Goal: Information Seeking & Learning: Check status

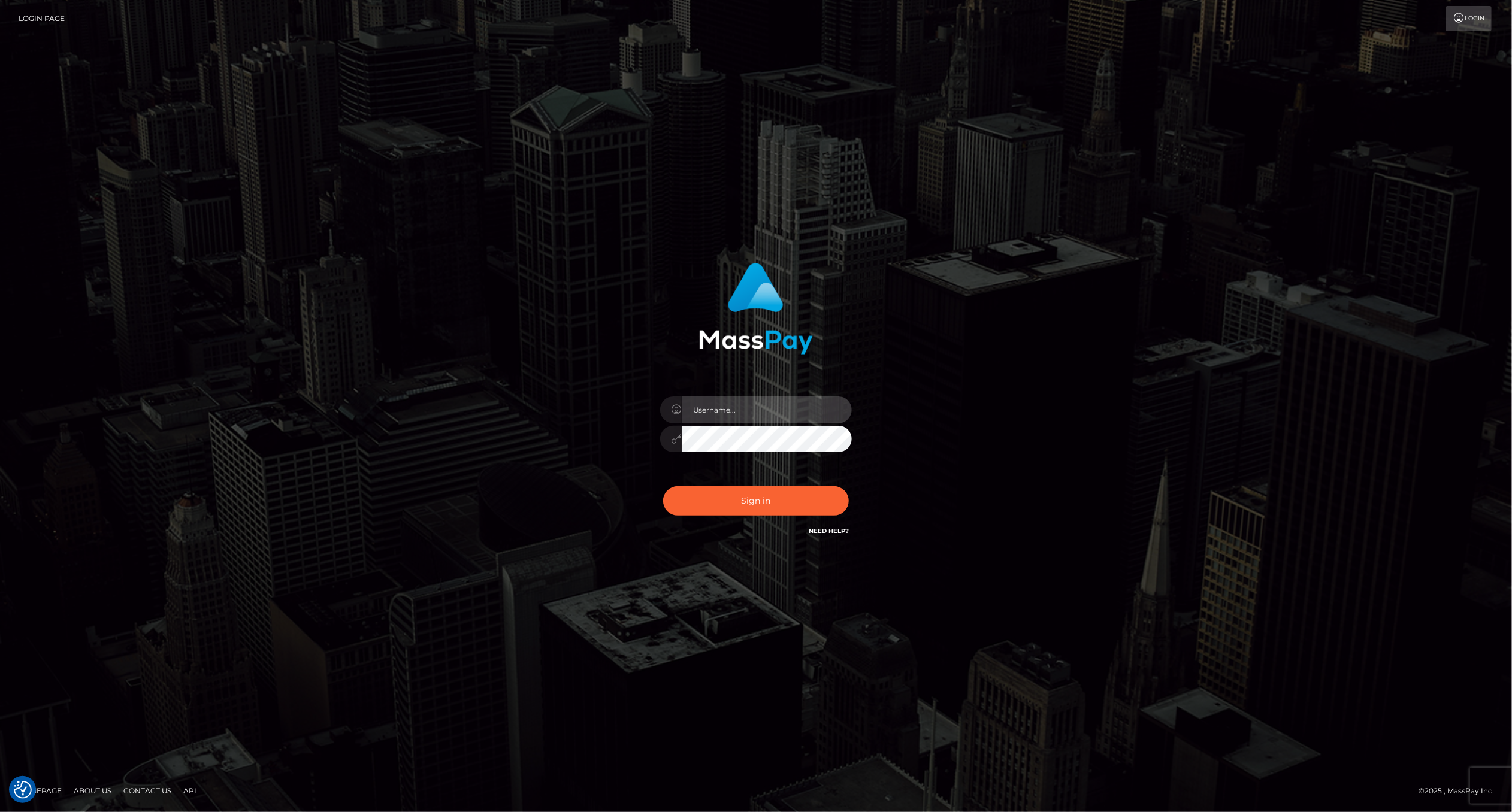
click at [750, 416] on input "text" at bounding box center [767, 409] width 170 height 27
type input "ashbil"
click at [759, 503] on button "Sign in" at bounding box center [756, 501] width 186 height 29
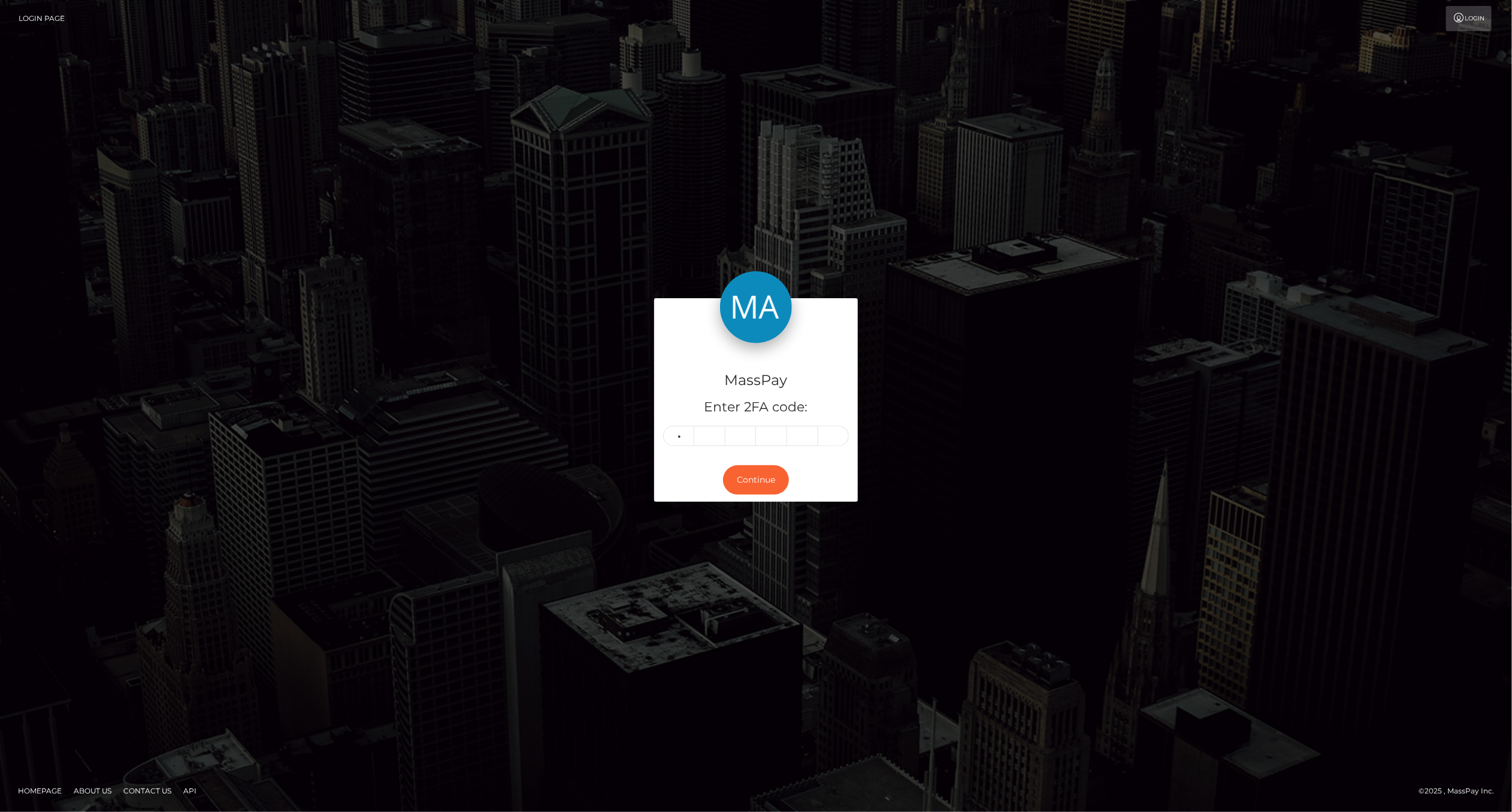
type input "8"
type input "6"
type input "0"
type input "9"
type input "1"
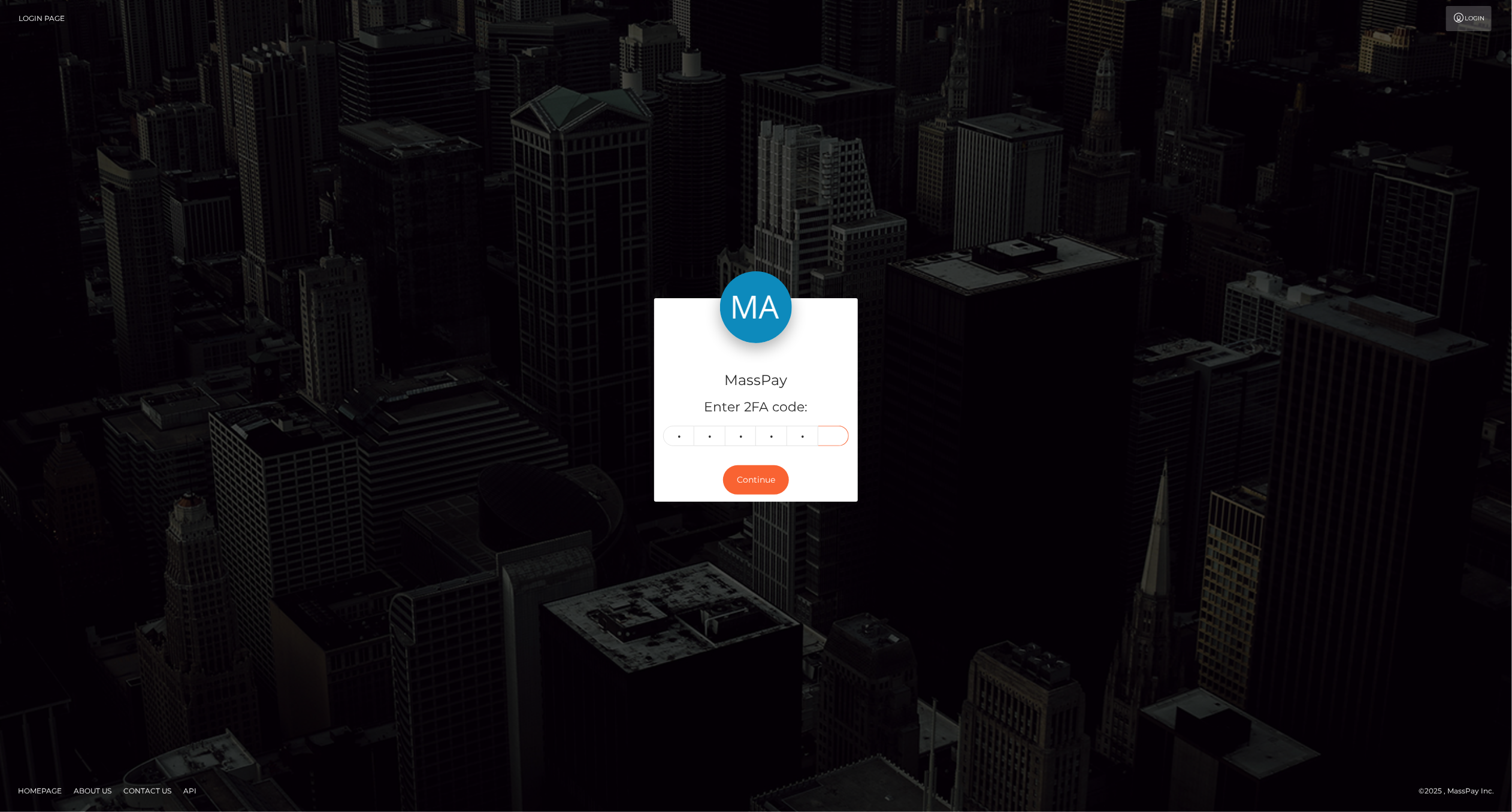
type input "4"
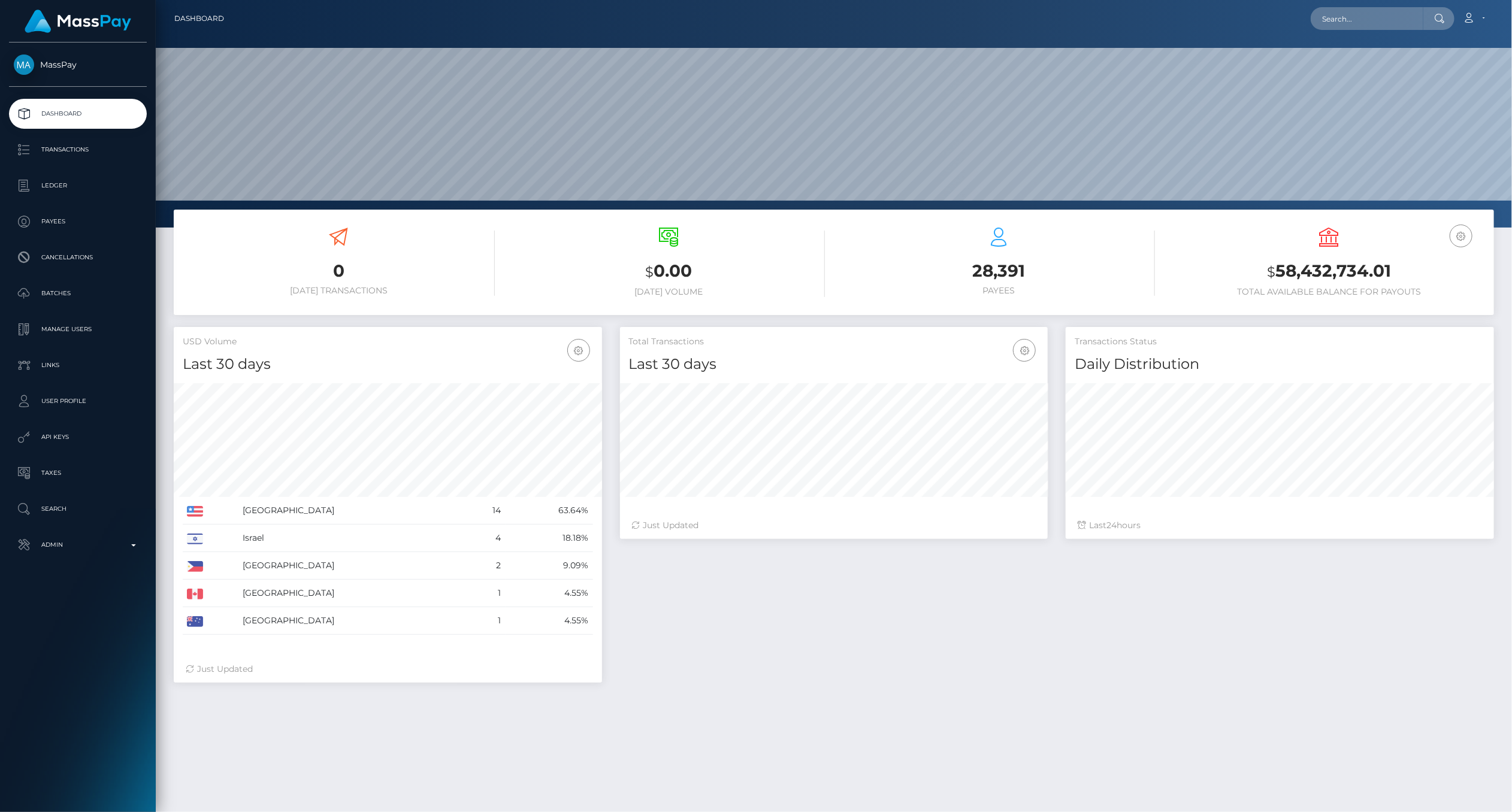
scroll to position [212, 428]
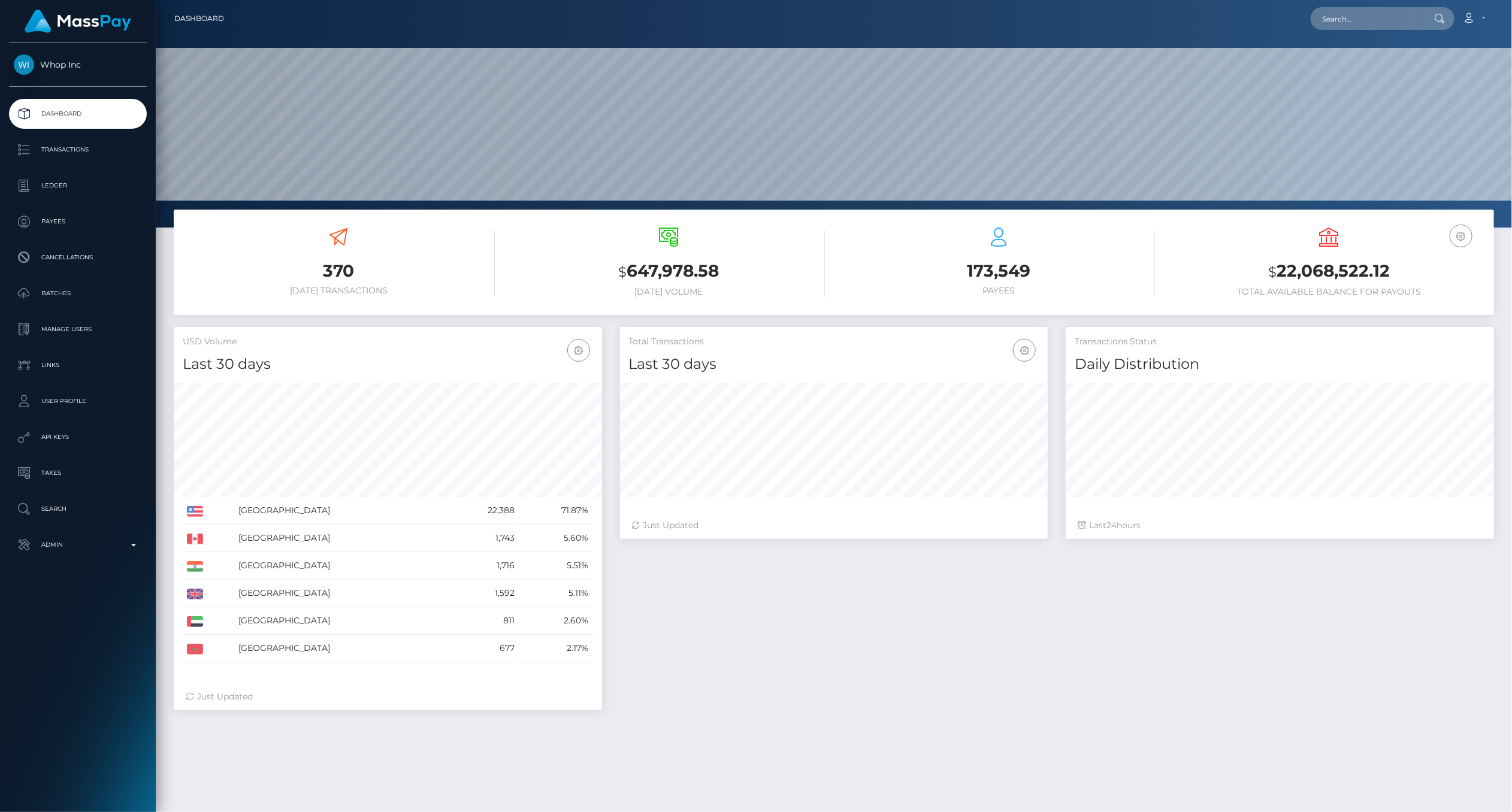
scroll to position [212, 428]
click at [61, 180] on p "Ledger" at bounding box center [78, 186] width 128 height 18
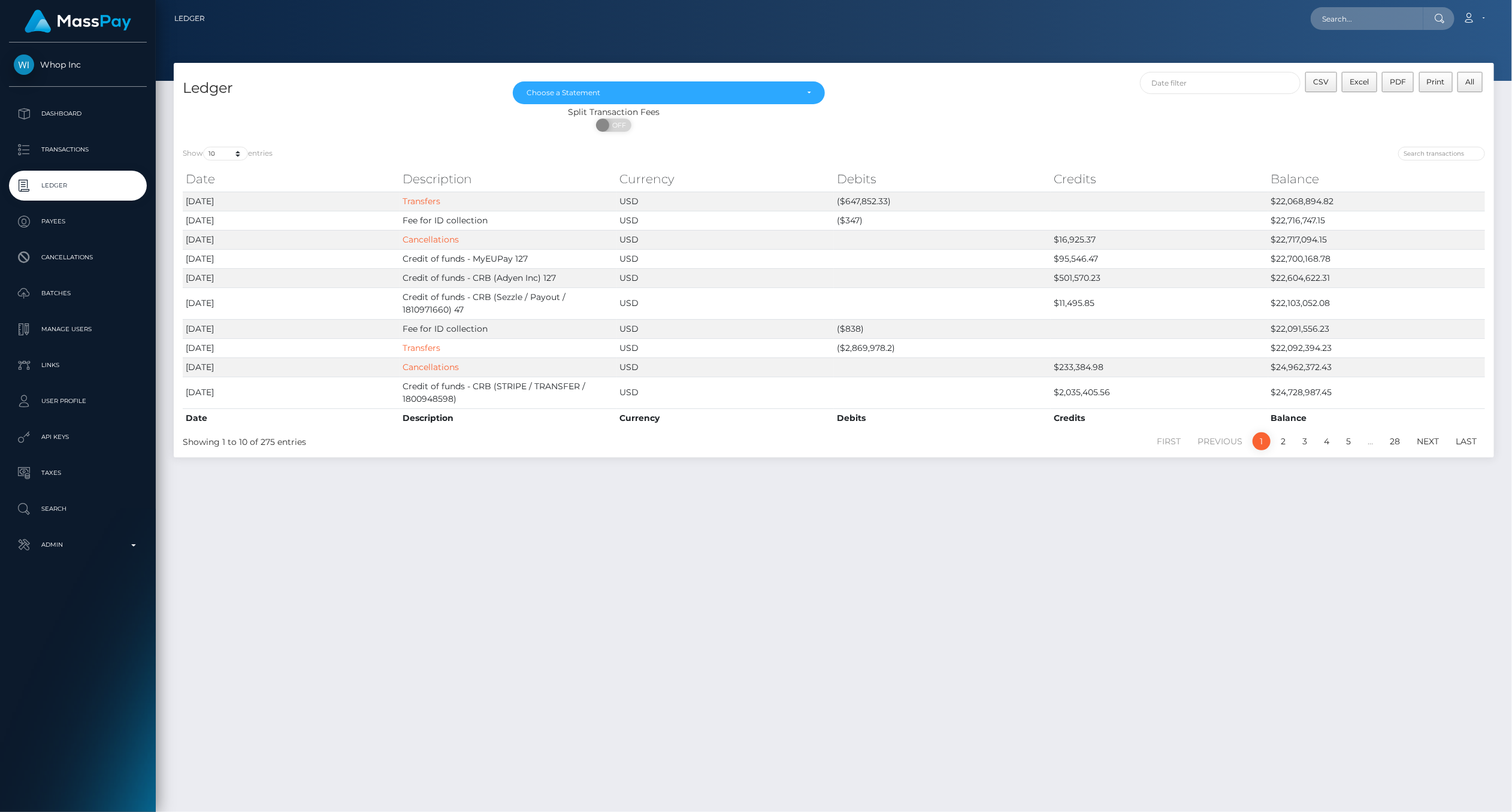
drag, startPoint x: 0, startPoint y: 0, endPoint x: 751, endPoint y: 526, distance: 916.9
click at [751, 526] on div "Ledger [DATE] [DATE] [DATE] [DATE] [DATE] Choose a Statement CSV Excel PDF Prin…" at bounding box center [834, 432] width 1356 height 739
click at [1301, 440] on link "3" at bounding box center [1305, 441] width 18 height 18
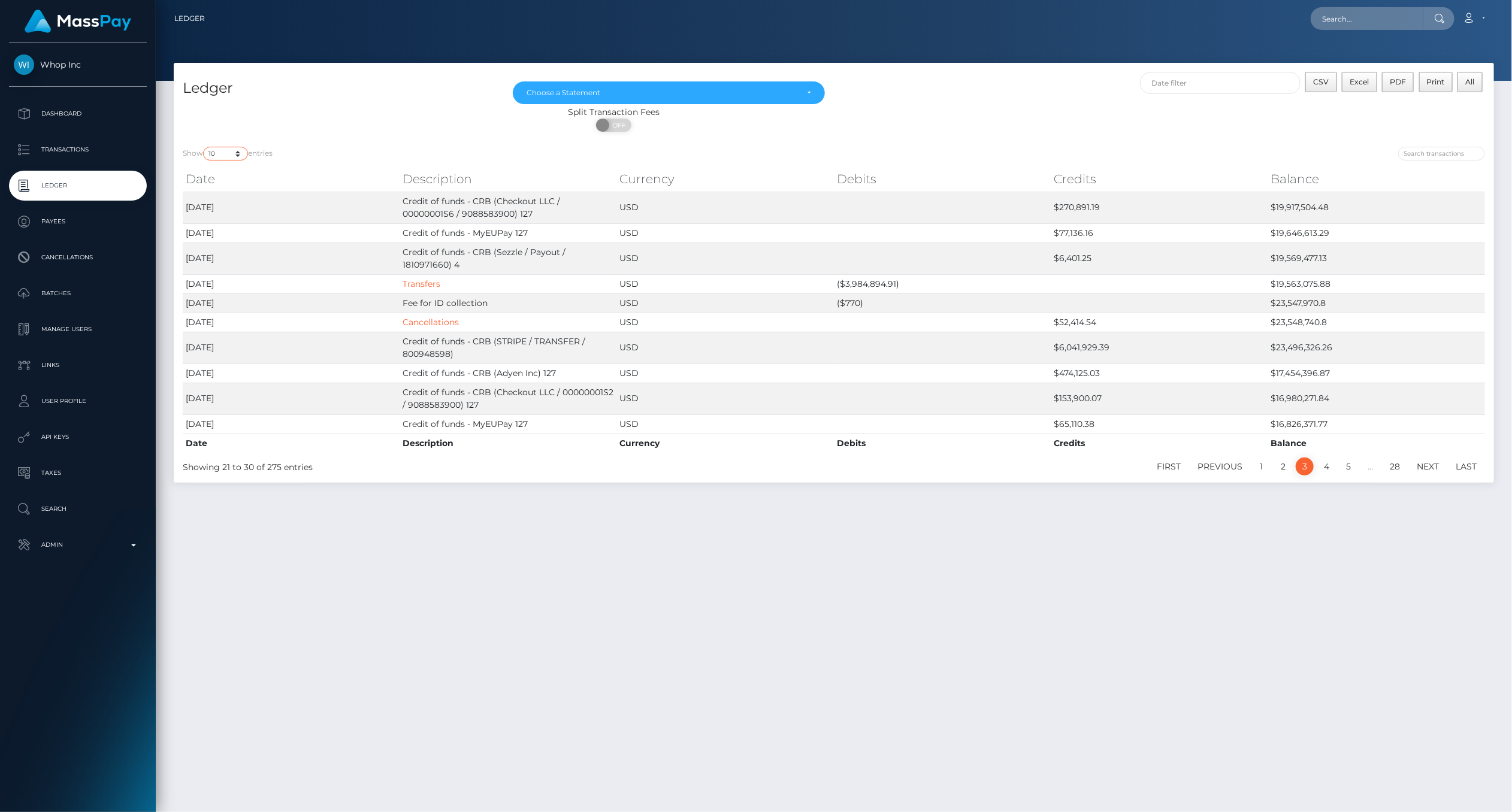
click at [241, 158] on select "10 25 50 100 250" at bounding box center [225, 154] width 45 height 14
select select "50"
click at [204, 147] on select "10 25 50 100 250" at bounding box center [225, 154] width 45 height 14
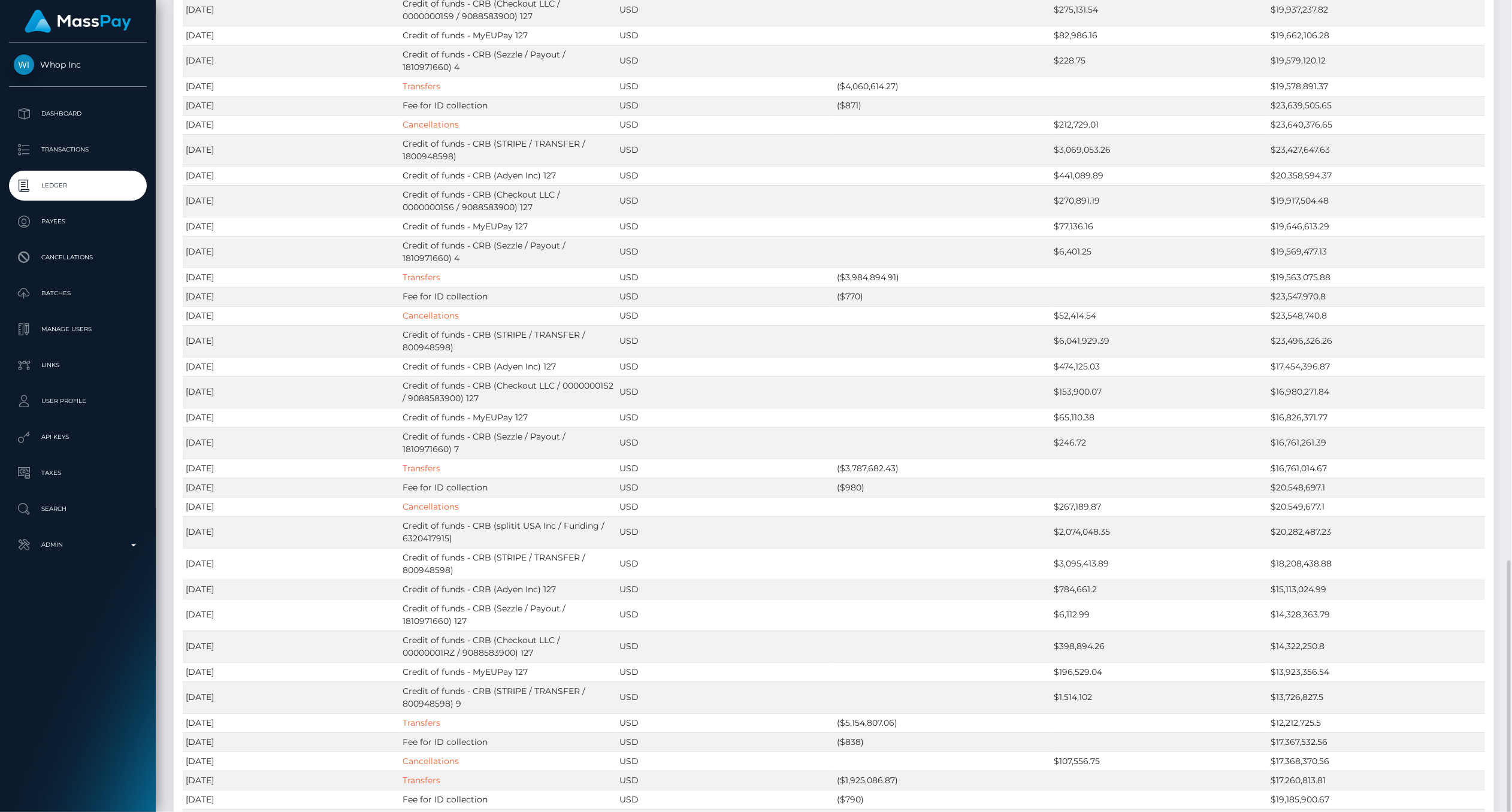
scroll to position [661, 0]
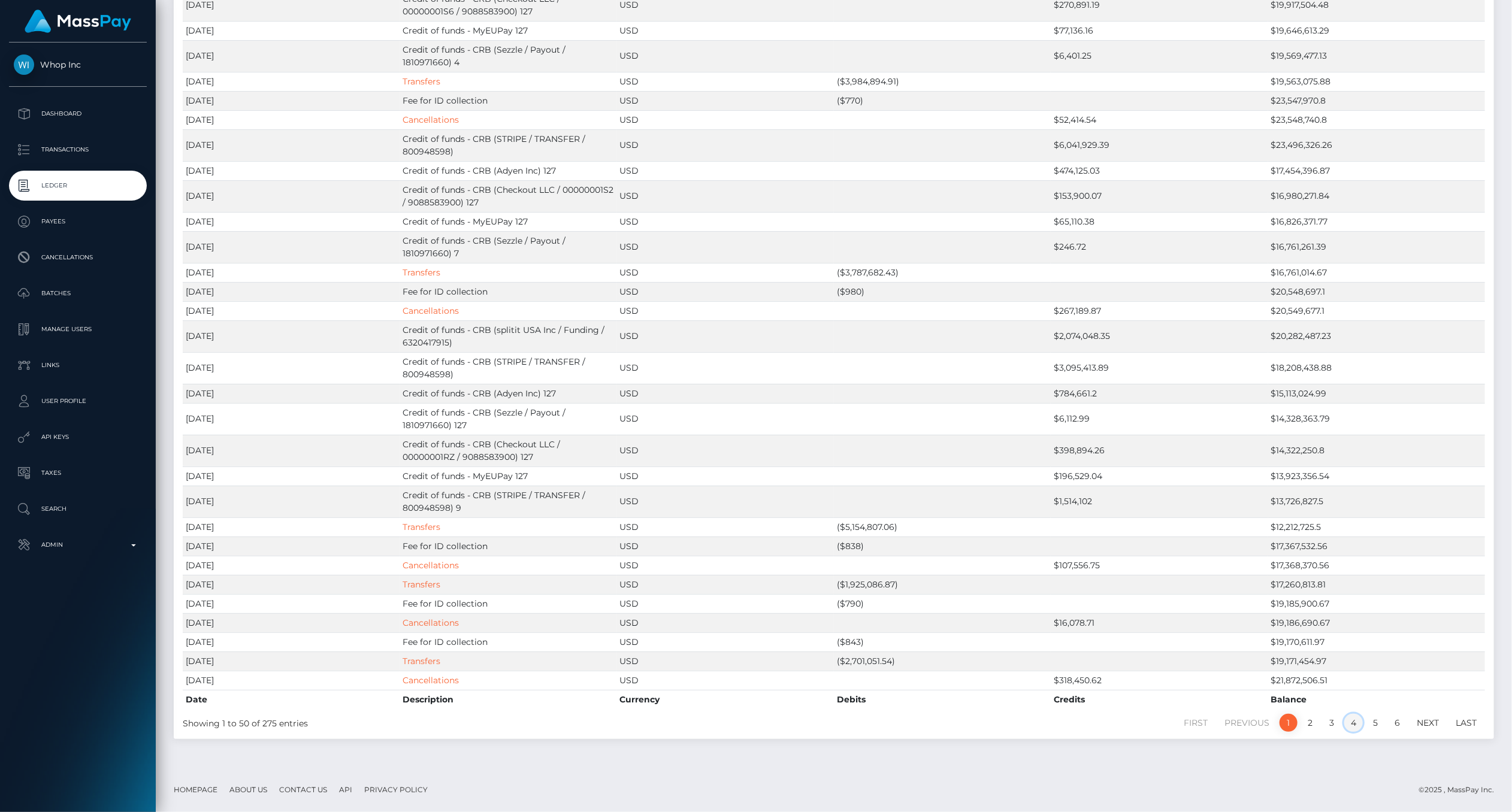
click at [1355, 727] on link "4" at bounding box center [1353, 723] width 19 height 18
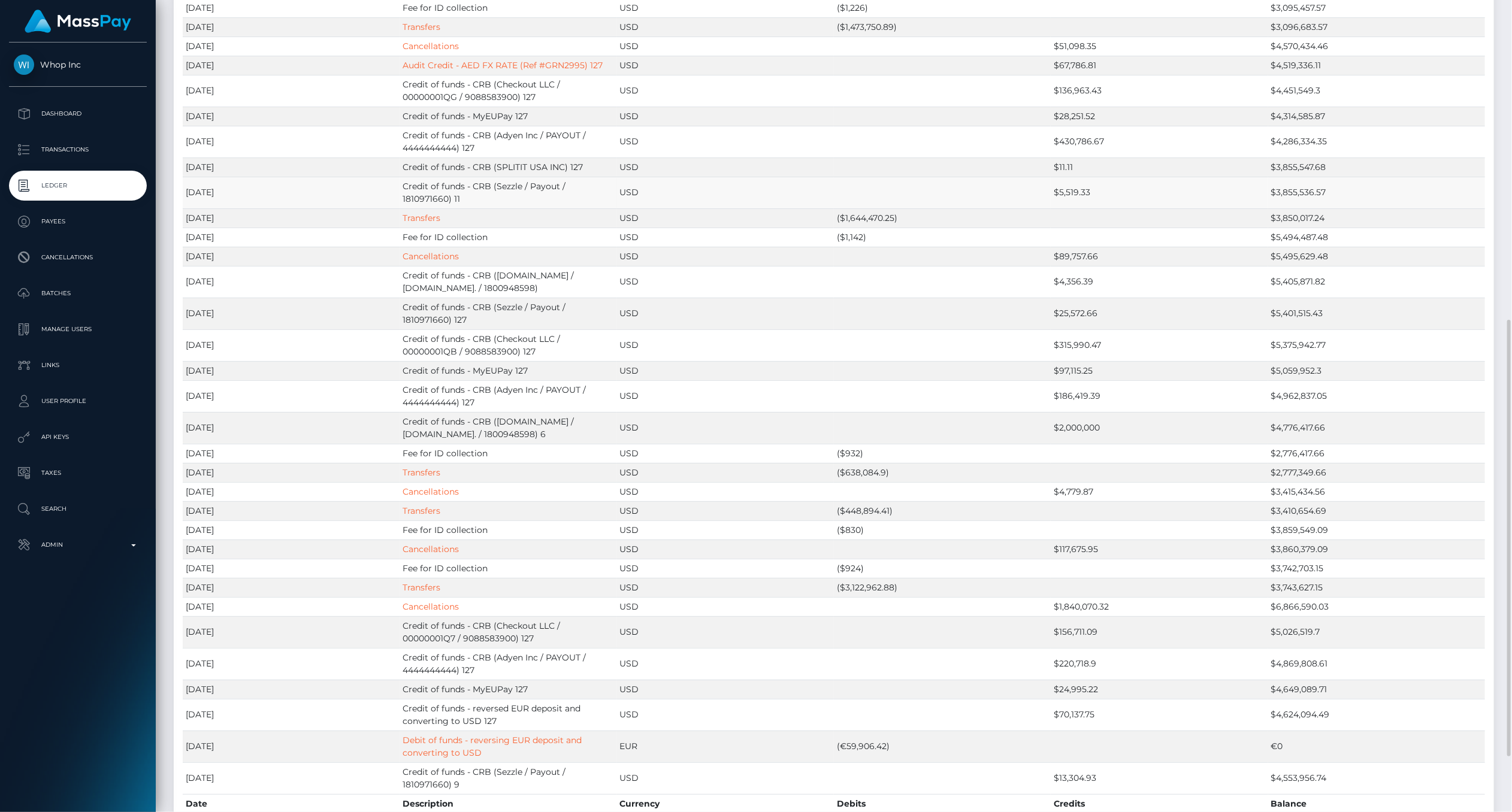
scroll to position [529, 0]
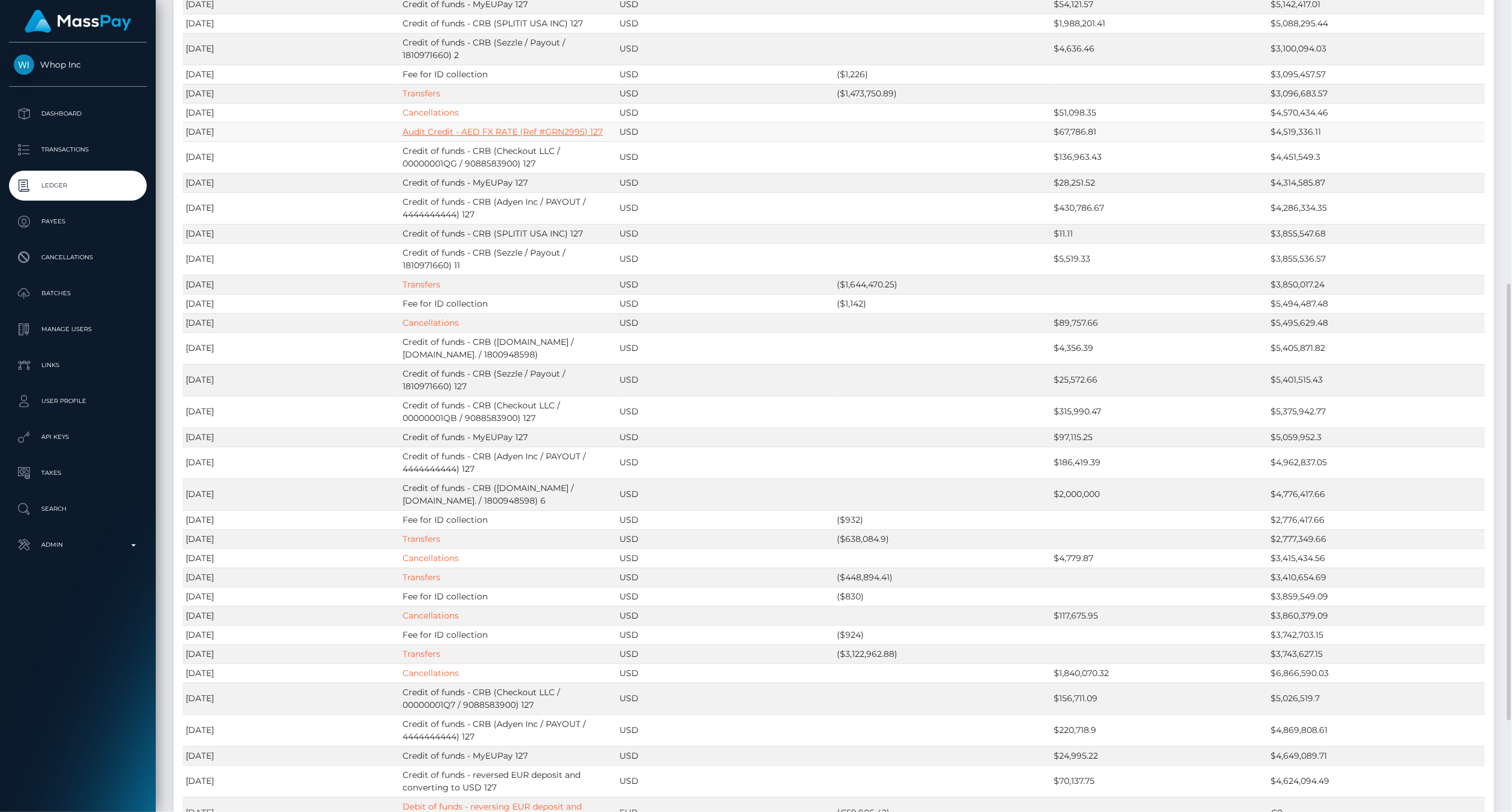
click at [450, 127] on link "Audit Credit - AED FX RATE (Ref #GRN2995) 127" at bounding box center [502, 132] width 200 height 11
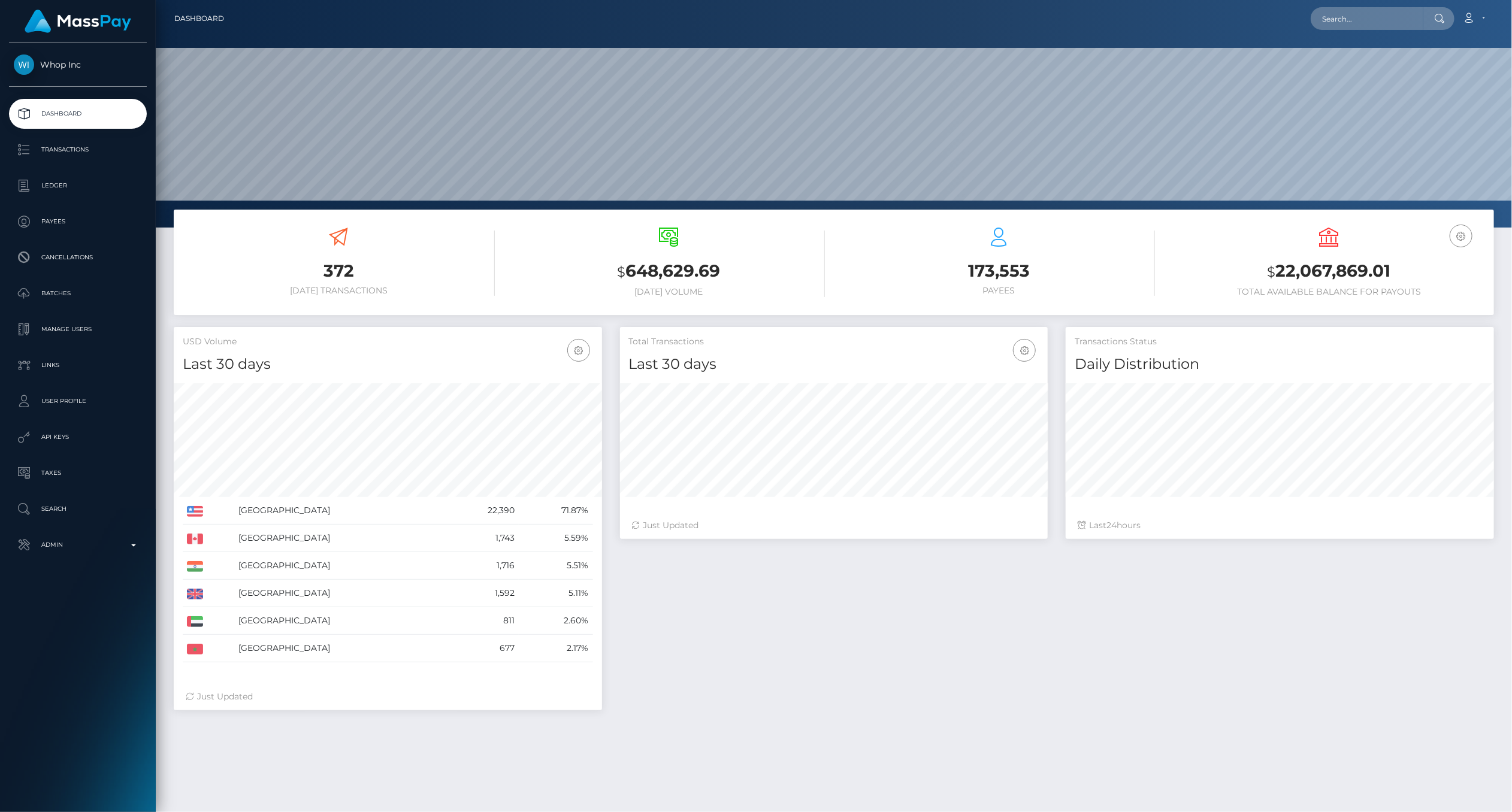
scroll to position [212, 428]
drag, startPoint x: 992, startPoint y: 757, endPoint x: 953, endPoint y: 703, distance: 66.6
click at [992, 757] on div "372 [DATE] Transactions $ 648,629.69 [DATE] Volume $" at bounding box center [834, 579] width 1356 height 739
click at [58, 191] on p "Ledger" at bounding box center [78, 186] width 128 height 18
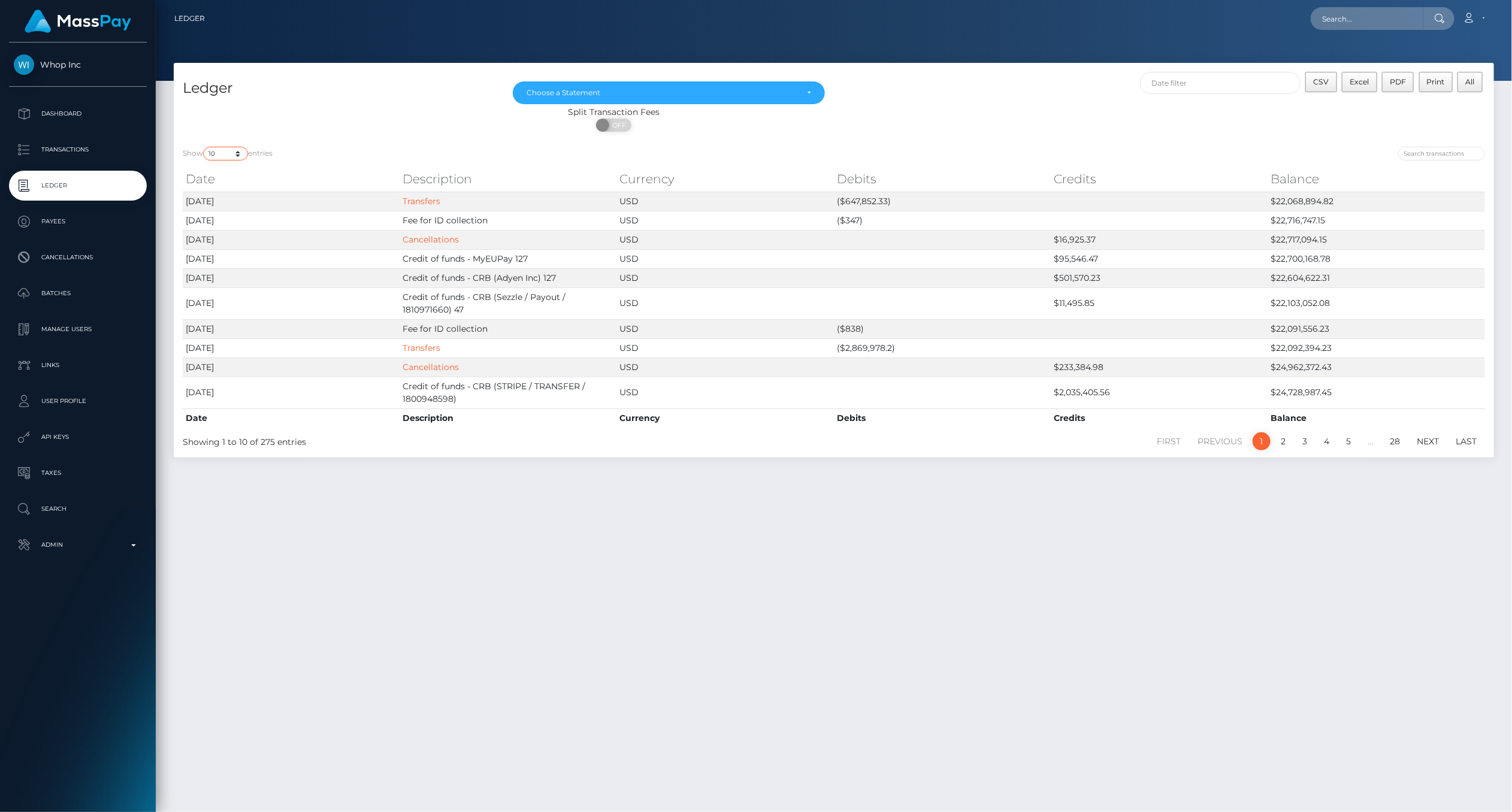
click at [236, 156] on select "10 25 50 100 250" at bounding box center [225, 154] width 45 height 14
select select "100"
click at [204, 147] on select "10 25 50 100 250" at bounding box center [225, 154] width 45 height 14
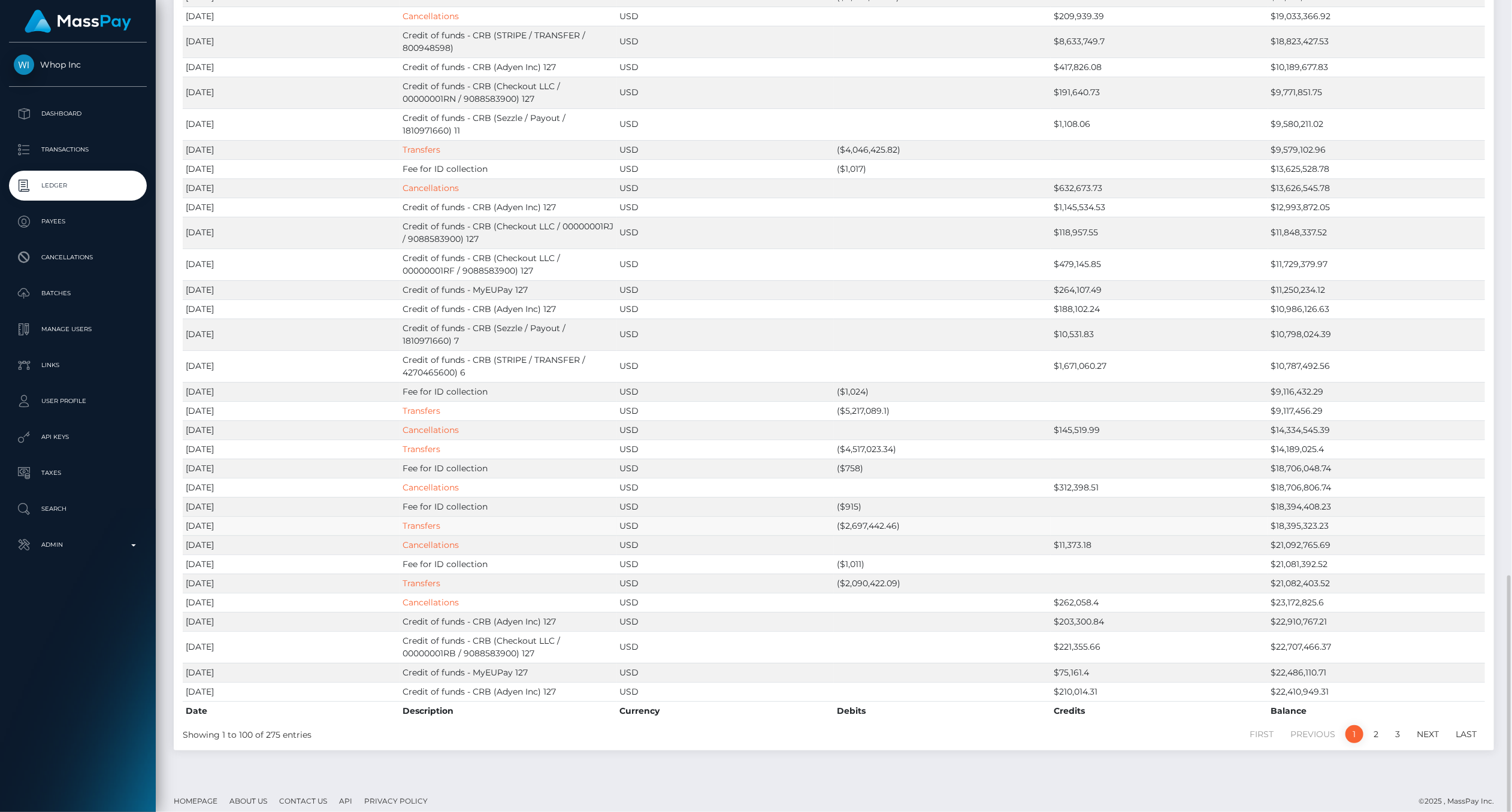
scroll to position [1811, 0]
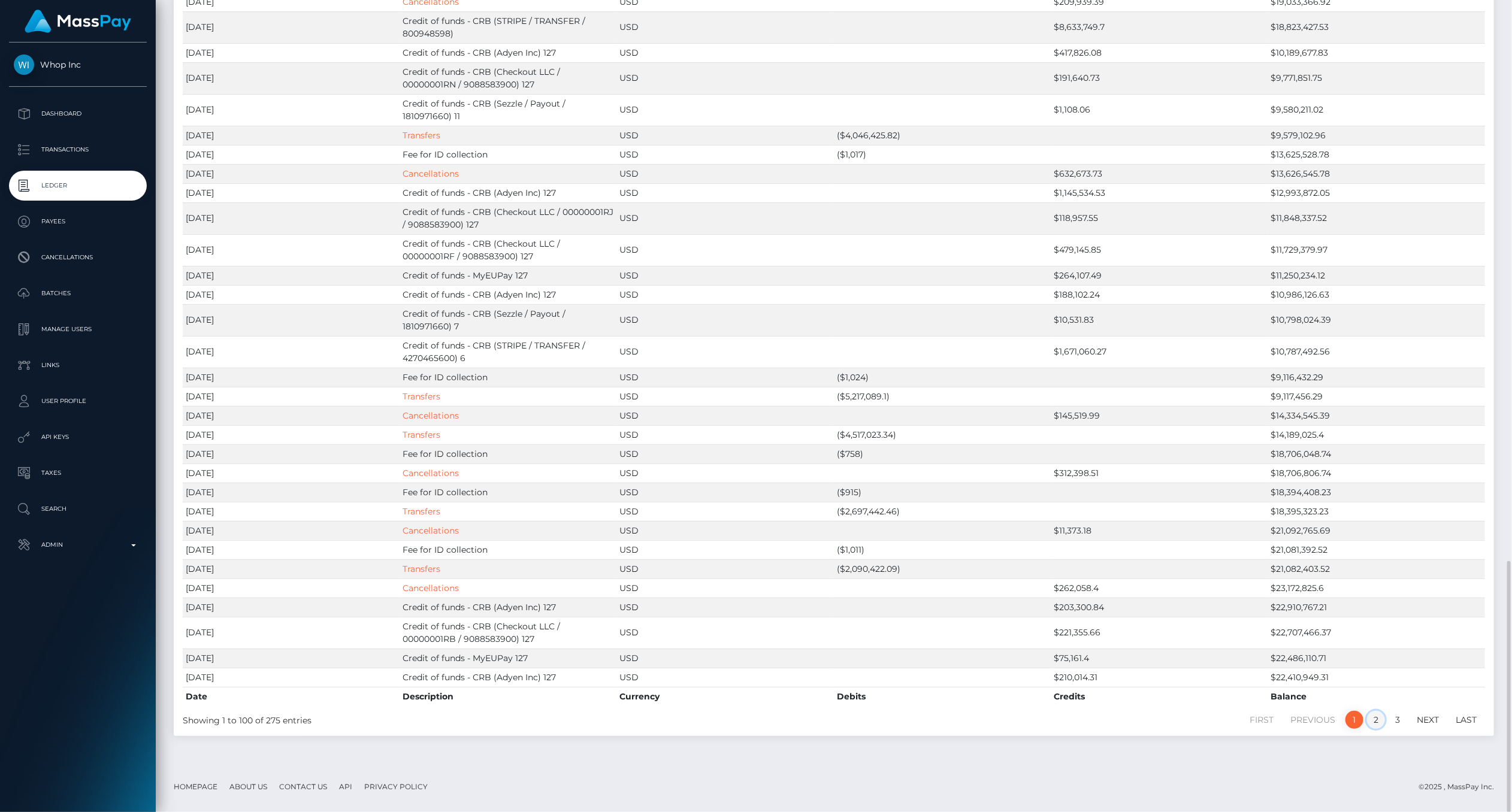
click at [1372, 725] on link "2" at bounding box center [1376, 720] width 18 height 18
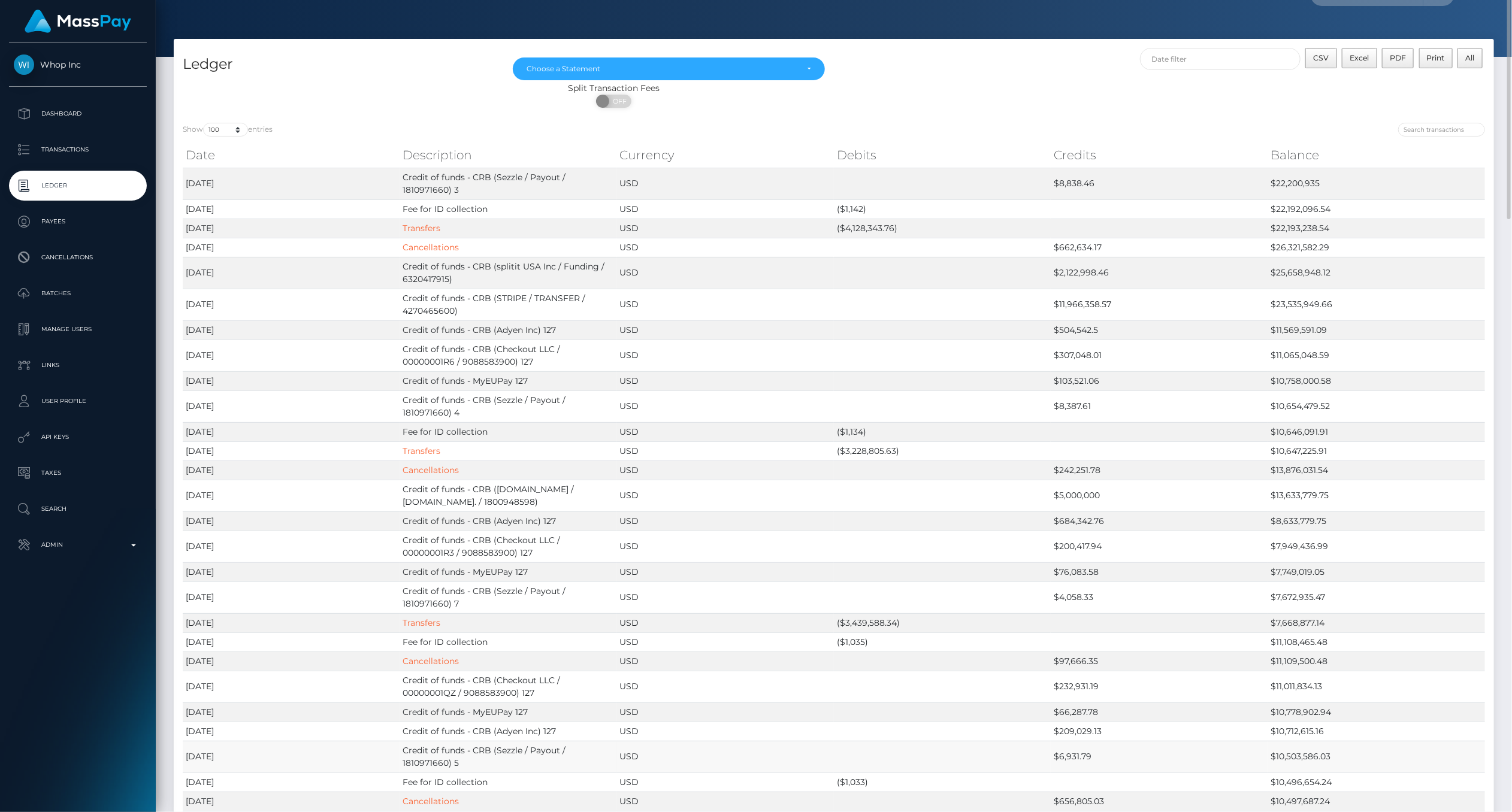
scroll to position [0, 0]
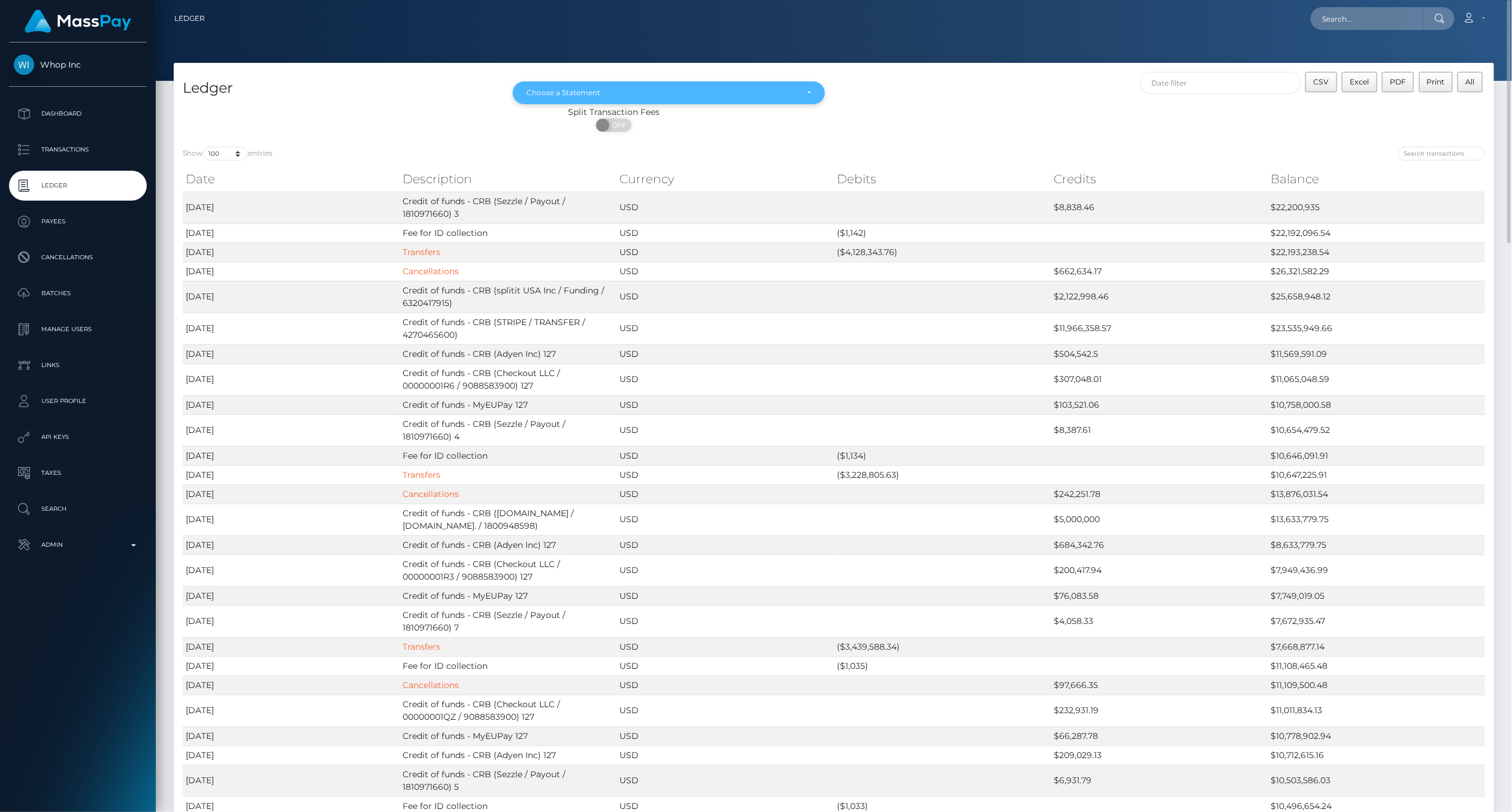
click at [770, 96] on div "Choose a Statement" at bounding box center [662, 93] width 271 height 10
click at [551, 205] on span "Aug 2025" at bounding box center [540, 201] width 25 height 11
select select "Aug 2025"
click at [1414, 46] on div at bounding box center [834, 40] width 1356 height 81
